Goal: Task Accomplishment & Management: Manage account settings

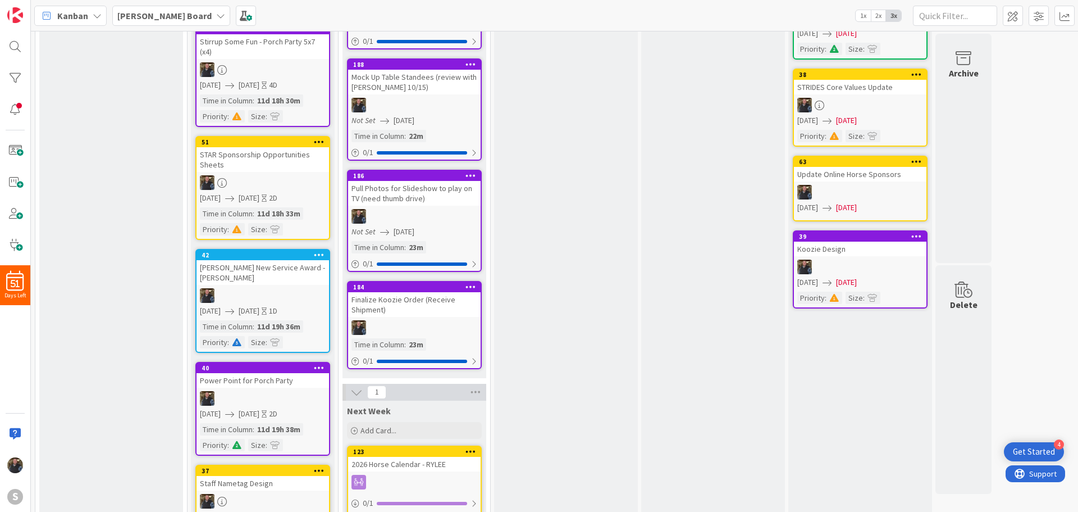
scroll to position [340, 0]
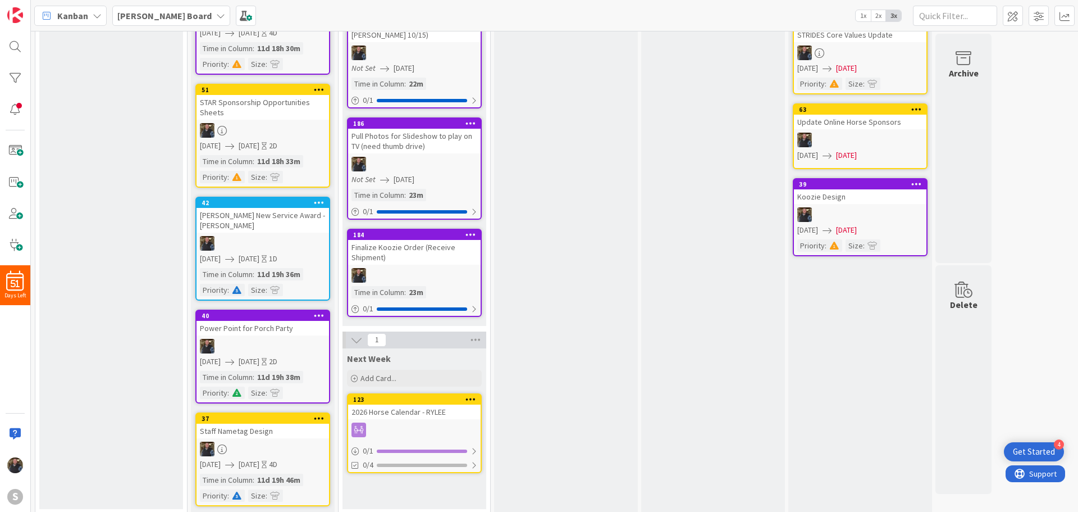
click at [319, 311] on icon at bounding box center [319, 315] width 11 height 8
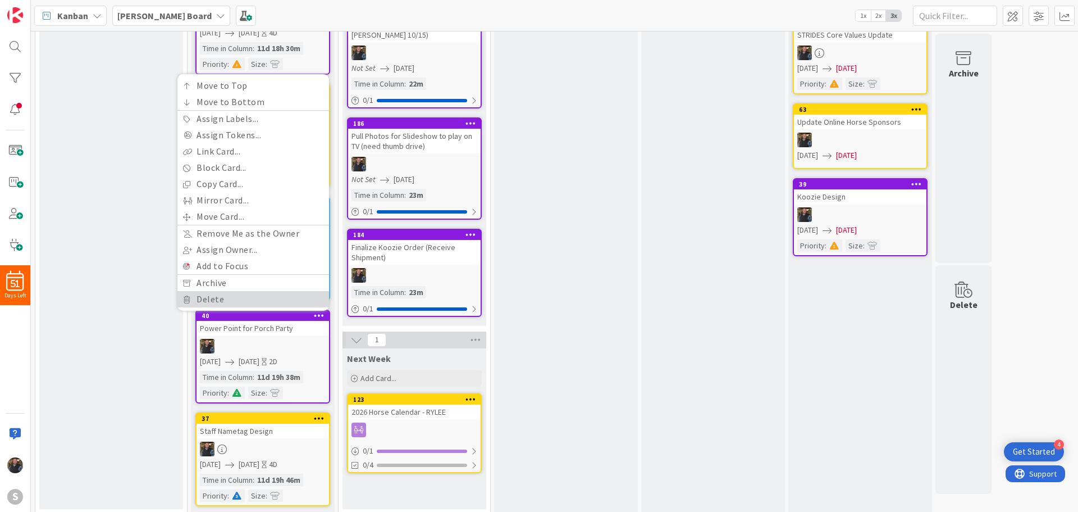
click at [230, 291] on link "Delete" at bounding box center [253, 299] width 152 height 16
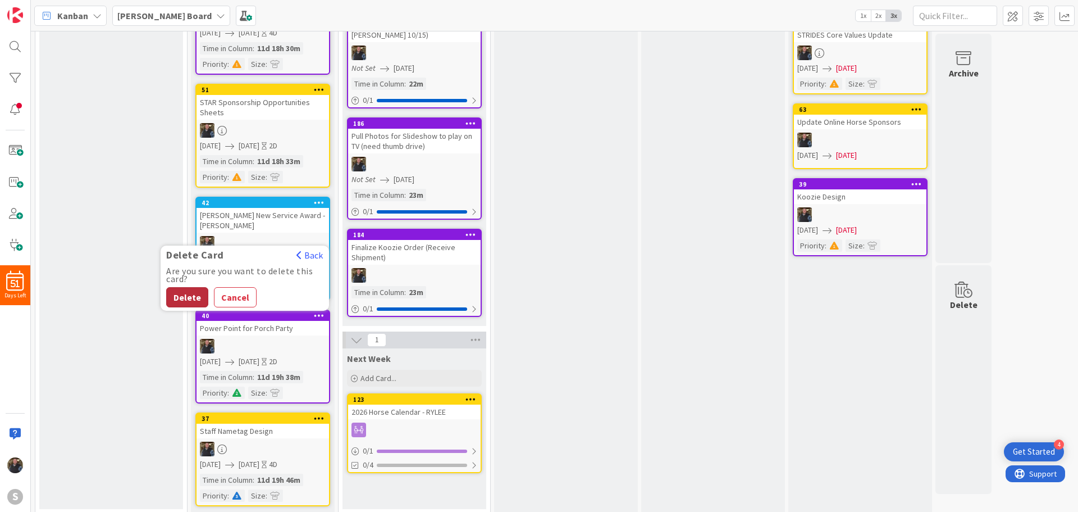
click at [183, 287] on button "Delete" at bounding box center [187, 297] width 42 height 20
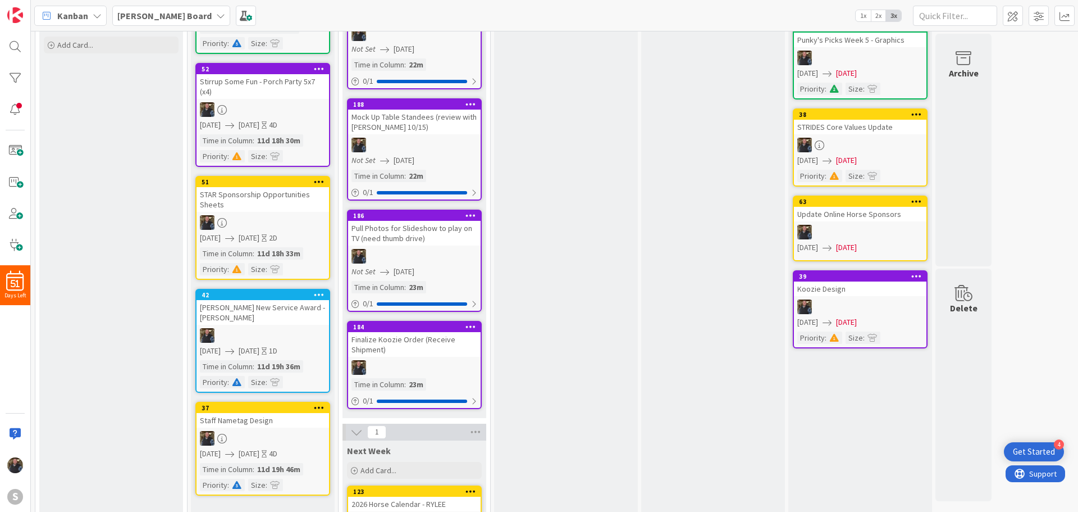
scroll to position [228, 0]
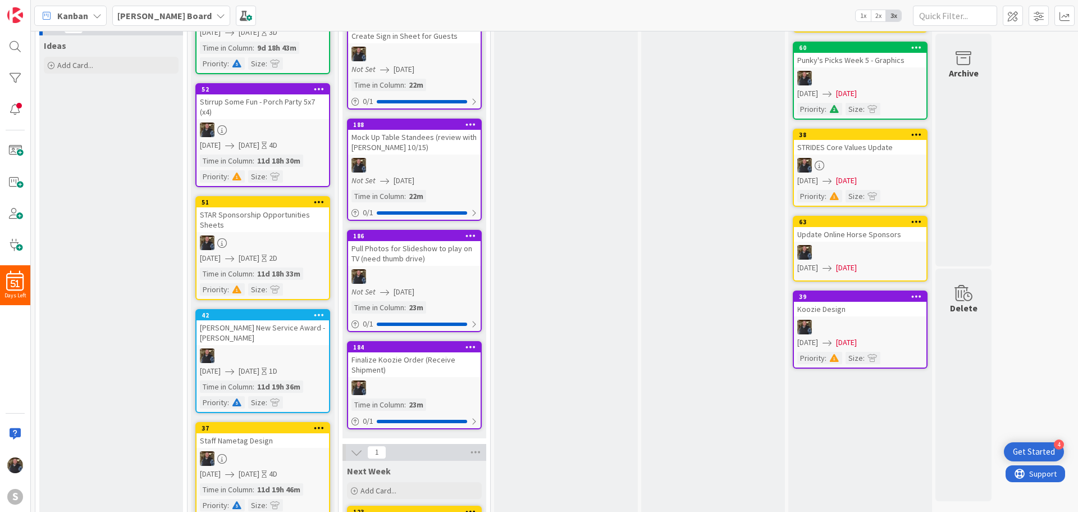
click at [321, 200] on icon at bounding box center [319, 202] width 11 height 8
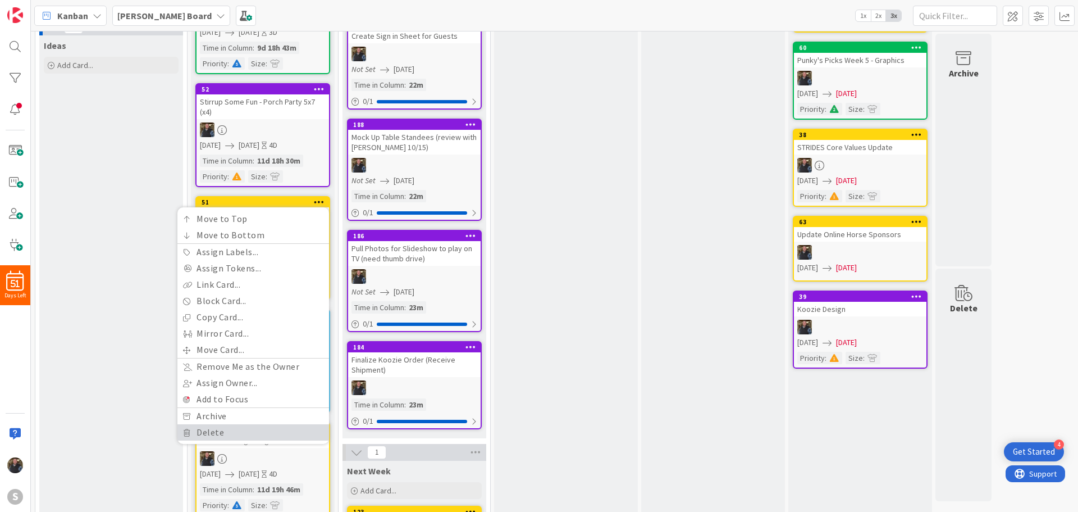
click at [213, 429] on link "Delete" at bounding box center [253, 432] width 152 height 16
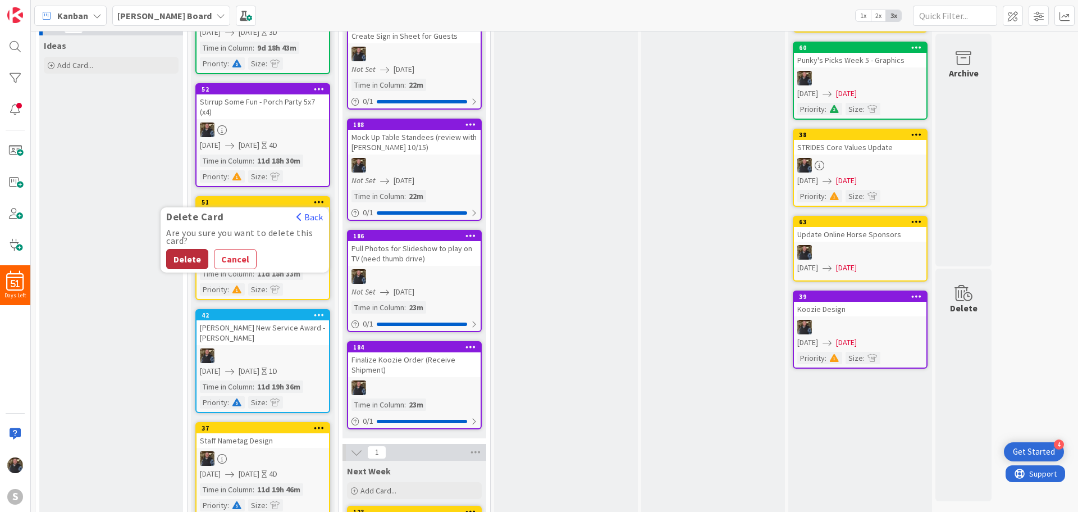
click at [188, 256] on button "Delete" at bounding box center [187, 259] width 42 height 20
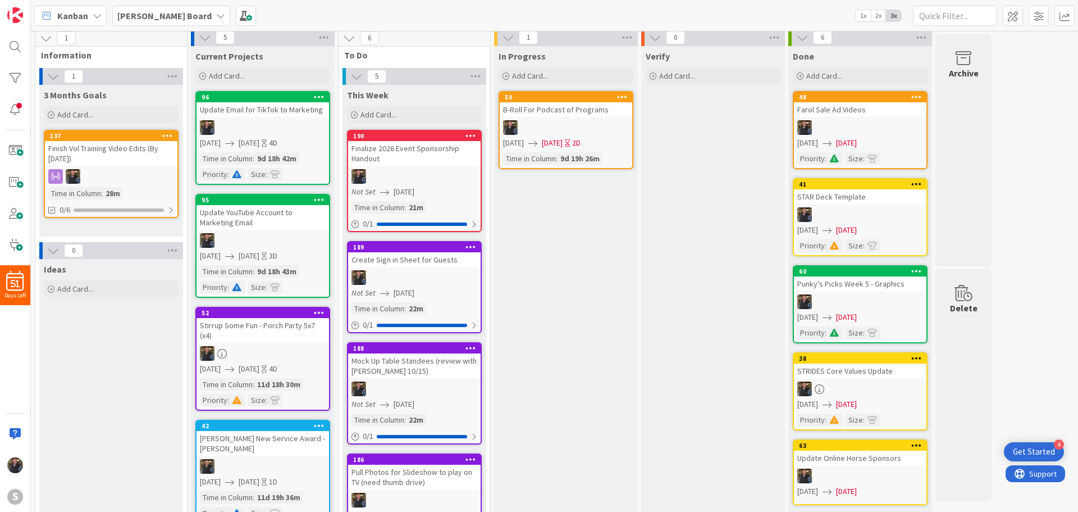
scroll to position [0, 0]
